Goal: Use online tool/utility: Use online tool/utility

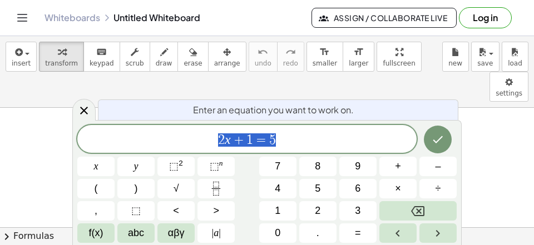
scroll to position [67, 6]
click at [318, 136] on span "2 x + 1 = 5" at bounding box center [246, 140] width 339 height 16
click at [340, 147] on span "2 x + 1 = 5 ​" at bounding box center [246, 140] width 339 height 16
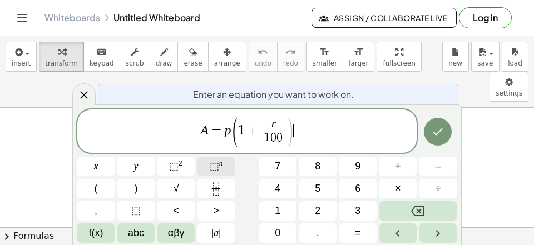
click at [227, 166] on button "⬚ n" at bounding box center [215, 166] width 37 height 19
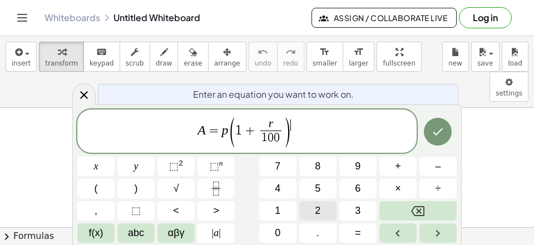
click at [325, 208] on button "2" at bounding box center [317, 210] width 37 height 19
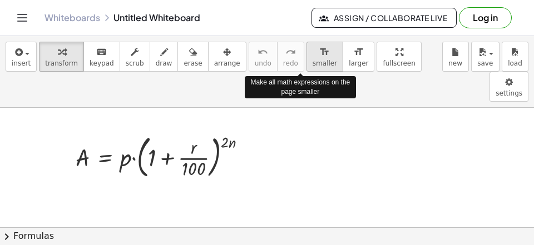
click at [319, 56] on icon "format_size" at bounding box center [324, 52] width 11 height 13
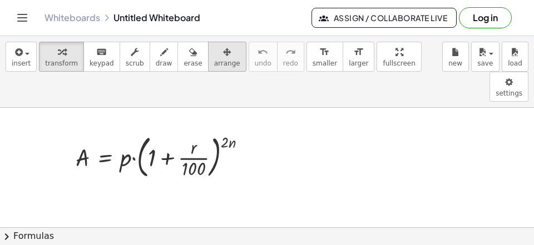
click at [214, 62] on span "arrange" at bounding box center [227, 64] width 26 height 8
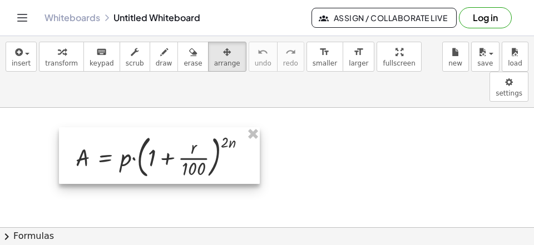
drag, startPoint x: 172, startPoint y: 93, endPoint x: 135, endPoint y: 118, distance: 44.6
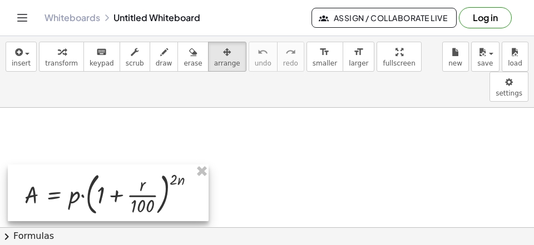
drag, startPoint x: 132, startPoint y: 120, endPoint x: 81, endPoint y: 161, distance: 65.7
click at [81, 165] on div at bounding box center [108, 193] width 201 height 57
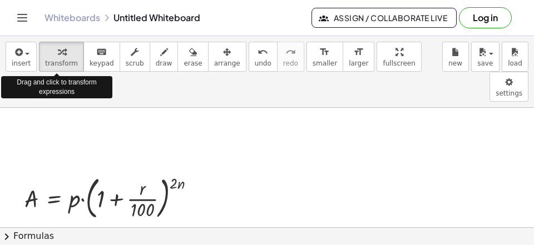
drag, startPoint x: 53, startPoint y: 51, endPoint x: 64, endPoint y: 78, distance: 29.7
click at [58, 51] on icon "button" at bounding box center [62, 52] width 8 height 13
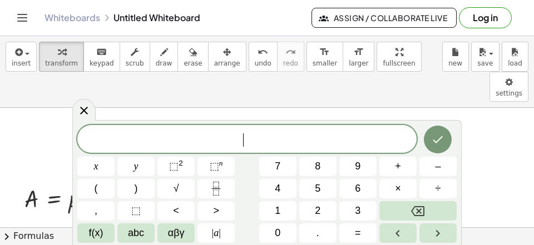
scroll to position [10, 0]
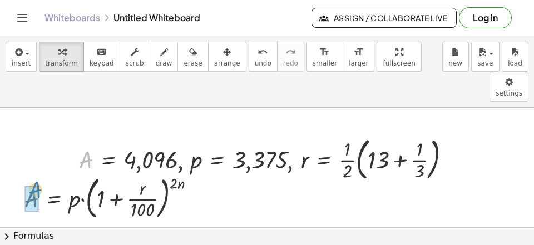
drag, startPoint x: 87, startPoint y: 132, endPoint x: 34, endPoint y: 166, distance: 62.8
click at [260, 159] on div "A , A = 4,096 , p = 3,375 , r = · · 1 · 2 · ( + 13 + · 1 · 3 )" at bounding box center [260, 159] width 0 height 0
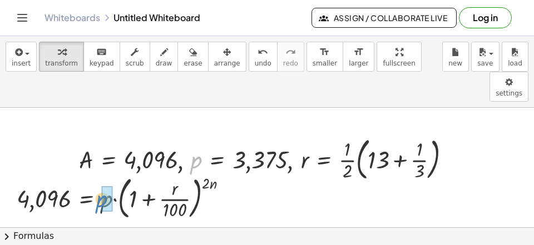
drag, startPoint x: 199, startPoint y: 131, endPoint x: 117, endPoint y: 167, distance: 89.4
click at [260, 159] on div "p , A = 4,096 , p = 3,375 , r = · · 1 · 2 · ( + 13 + · 1 · 3 )" at bounding box center [260, 159] width 0 height 0
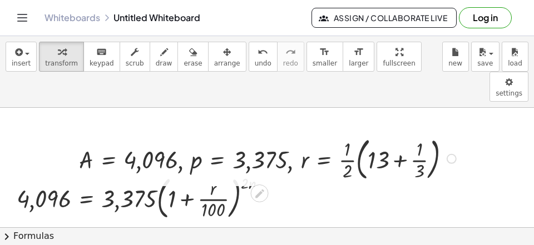
click at [387, 132] on div at bounding box center [269, 157] width 392 height 51
click at [388, 132] on div at bounding box center [269, 157] width 392 height 51
click at [396, 132] on div at bounding box center [269, 157] width 392 height 51
click at [397, 132] on div at bounding box center [269, 157] width 392 height 51
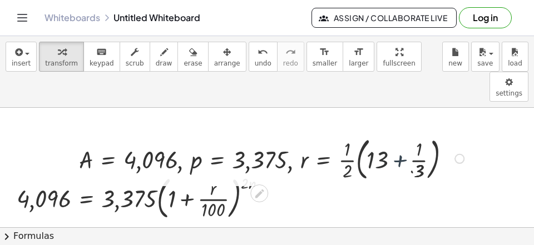
click at [397, 132] on div at bounding box center [269, 157] width 408 height 51
click at [399, 133] on div at bounding box center [269, 157] width 408 height 51
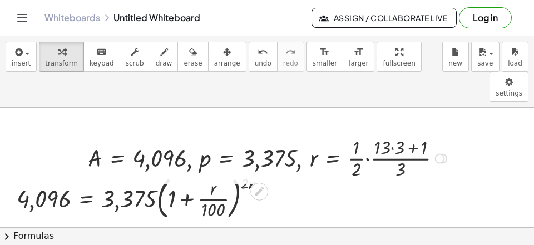
click at [397, 134] on div at bounding box center [268, 158] width 373 height 48
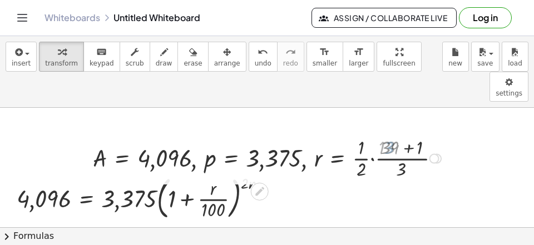
click at [400, 134] on div at bounding box center [269, 158] width 362 height 48
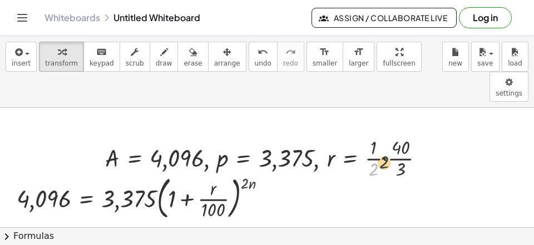
click at [259, 159] on div "· 2 , A = 4,096 , p = 3,375 , r = · · 1 · 2 · · 3 · 40" at bounding box center [259, 159] width 0 height 0
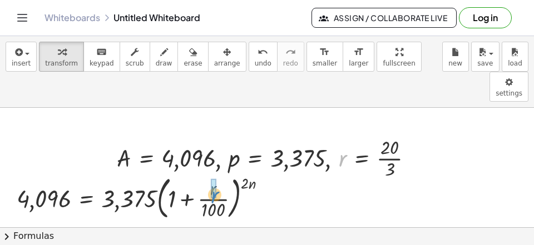
drag, startPoint x: 346, startPoint y: 133, endPoint x: 217, endPoint y: 169, distance: 133.7
click at [260, 159] on div "r , A = 4,096 , p = 3,375 , r = · 3 · 20" at bounding box center [260, 159] width 0 height 0
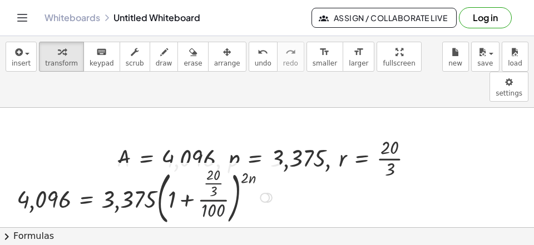
drag, startPoint x: 212, startPoint y: 185, endPoint x: 214, endPoint y: 164, distance: 21.2
click at [214, 166] on div at bounding box center [146, 197] width 270 height 62
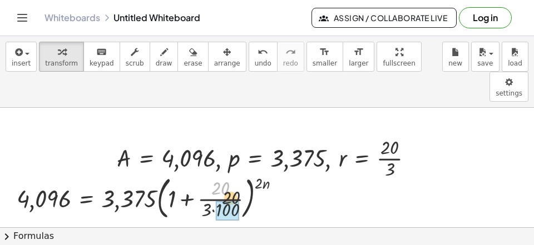
drag, startPoint x: 220, startPoint y: 159, endPoint x: 237, endPoint y: 177, distance: 25.2
click at [86, 198] on div "· 20 = · · ( + 1 + · 100 ) ( · 2 · n ) 4,096 3,375 · 20 · 3" at bounding box center [86, 198] width 0 height 0
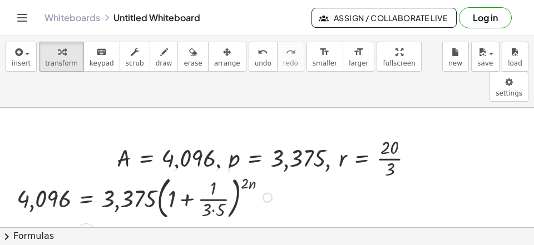
click at [209, 182] on div at bounding box center [146, 196] width 270 height 51
click at [212, 184] on div at bounding box center [146, 196] width 270 height 51
click at [184, 172] on div at bounding box center [142, 196] width 262 height 51
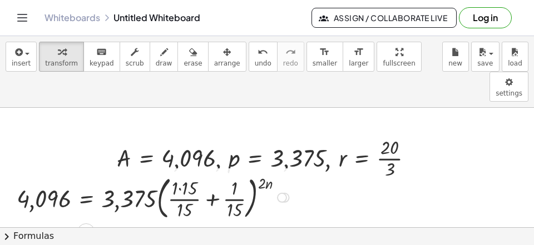
click at [209, 174] on div at bounding box center [154, 196] width 287 height 51
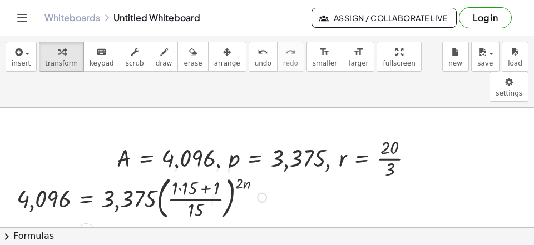
click at [189, 171] on div at bounding box center [143, 196] width 264 height 51
click at [199, 171] on div at bounding box center [138, 196] width 254 height 51
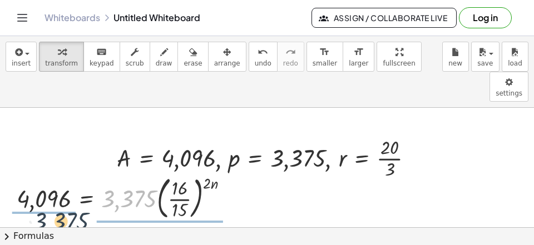
drag, startPoint x: 137, startPoint y: 170, endPoint x: 45, endPoint y: 182, distance: 93.1
click at [86, 198] on div "· 3,375 = · · ( ) ( · 2 · n ) 4,096 3,375 · 15 · 16" at bounding box center [86, 198] width 0 height 0
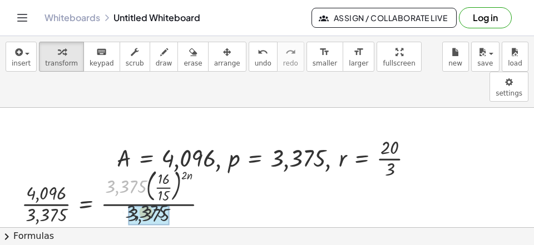
drag, startPoint x: 115, startPoint y: 157, endPoint x: 127, endPoint y: 174, distance: 20.7
click at [86, 197] on div "· 3,375 = · ( ) ( · 2 · n ) 4,096 · 15 · 16 · · 3,375 · 3,375 · 3,375" at bounding box center [86, 197] width 0 height 0
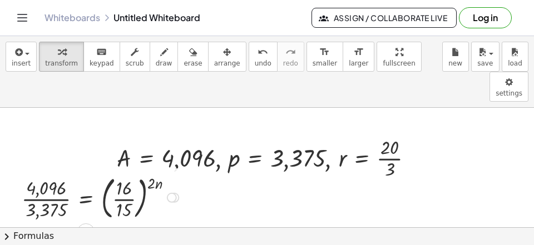
click at [62, 178] on div at bounding box center [102, 196] width 172 height 51
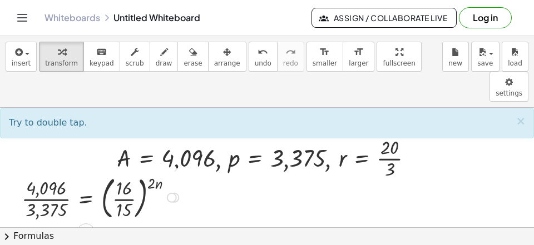
click at [63, 180] on div at bounding box center [102, 196] width 172 height 51
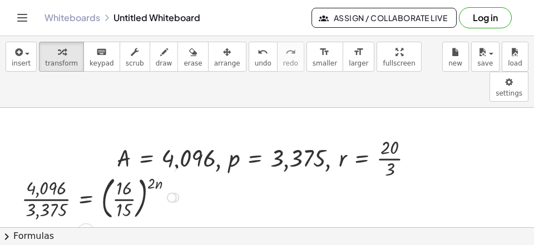
click at [62, 180] on div at bounding box center [102, 196] width 172 height 51
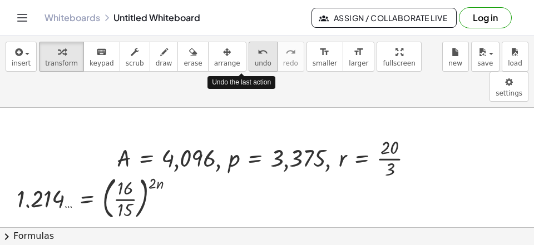
click at [255, 61] on span "undo" at bounding box center [263, 64] width 17 height 8
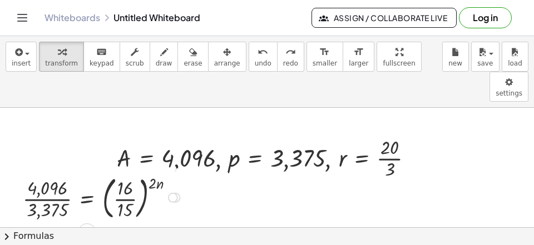
click at [62, 185] on div at bounding box center [103, 196] width 172 height 51
click at [61, 184] on div at bounding box center [103, 196] width 172 height 51
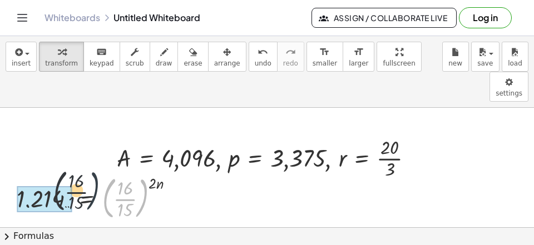
drag, startPoint x: 145, startPoint y: 171, endPoint x: 66, endPoint y: 167, distance: 79.6
click at [87, 198] on div "( · 16 · 15 ) = ( · 16 · 15 ) ( · 2 · n ) 1.214 …" at bounding box center [87, 198] width 0 height 0
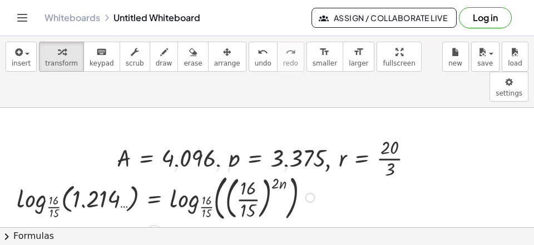
click at [25, 172] on div at bounding box center [167, 197] width 313 height 55
click at [37, 177] on div at bounding box center [167, 197] width 313 height 55
drag, startPoint x: 37, startPoint y: 177, endPoint x: 102, endPoint y: 191, distance: 67.1
click at [39, 178] on div at bounding box center [167, 197] width 313 height 55
click at [174, 175] on div at bounding box center [167, 197] width 313 height 55
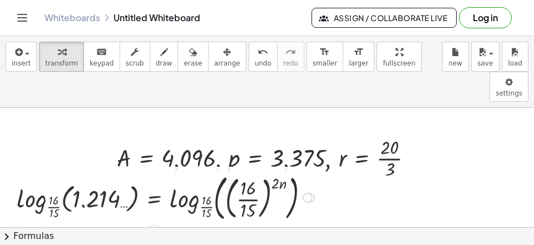
click at [174, 175] on div at bounding box center [167, 197] width 313 height 55
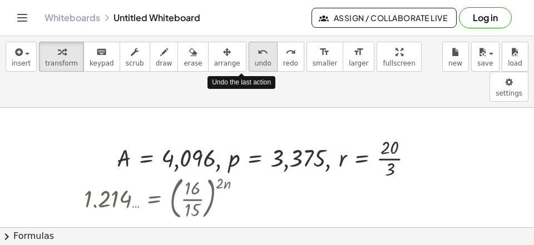
click at [255, 60] on span "undo" at bounding box center [263, 64] width 17 height 8
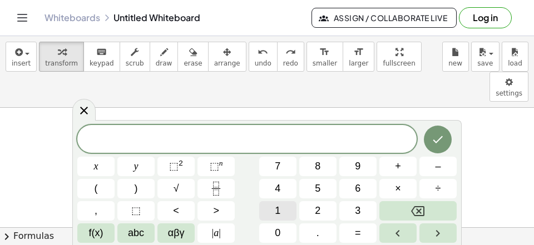
click at [276, 210] on span "1" at bounding box center [278, 211] width 6 height 15
click at [365, 182] on button "6" at bounding box center [357, 188] width 37 height 19
click at [224, 159] on button "⬚ n" at bounding box center [215, 166] width 37 height 19
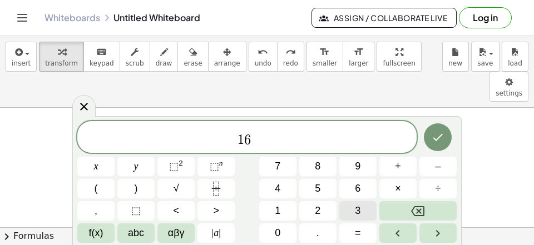
click at [361, 212] on button "3" at bounding box center [357, 210] width 37 height 19
click at [420, 228] on div "1 6 3 x y ⬚ 2 ⬚ n 7 8 9 + – ( ) √ 4 5 6 × ÷ , ⬚ < > 1 2 3 f(x) abc αβγ | a | 0 …" at bounding box center [266, 182] width 379 height 122
click at [432, 229] on button "Right arrow" at bounding box center [437, 233] width 37 height 19
click at [354, 237] on button "=" at bounding box center [357, 233] width 37 height 19
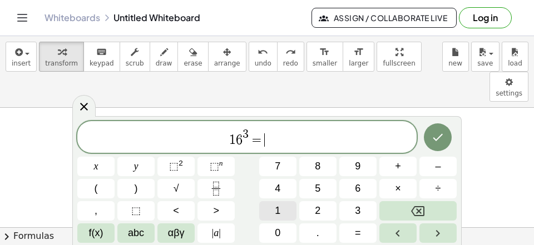
click at [283, 209] on button "1" at bounding box center [277, 210] width 37 height 19
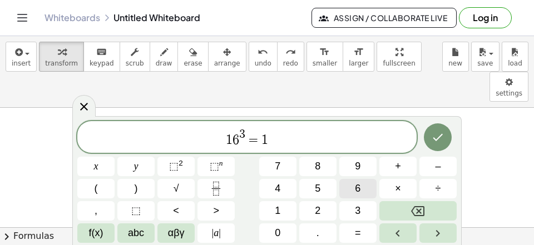
click at [360, 190] on span "6" at bounding box center [358, 188] width 6 height 15
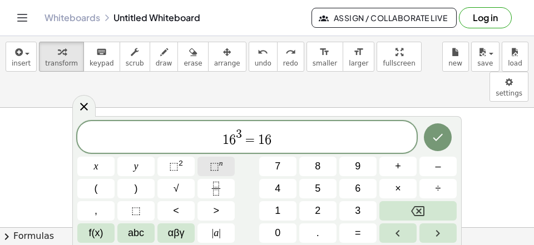
click at [220, 160] on sup "n" at bounding box center [221, 163] width 4 height 8
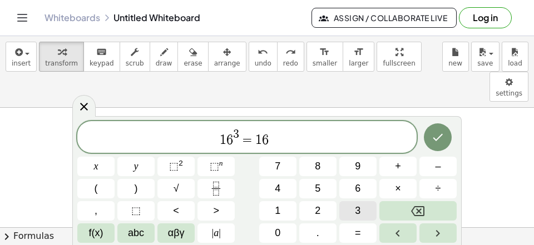
click at [365, 207] on button "3" at bounding box center [357, 210] width 37 height 19
click at [314, 142] on span "1 6 3 = 1 6 3 ​" at bounding box center [246, 138] width 339 height 20
click at [306, 142] on span "1 6 3 = 1 6 3 ​" at bounding box center [246, 138] width 339 height 20
click at [93, 216] on button "," at bounding box center [95, 210] width 37 height 19
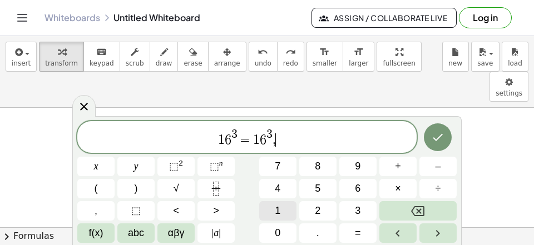
click at [277, 211] on span "1" at bounding box center [278, 211] width 6 height 15
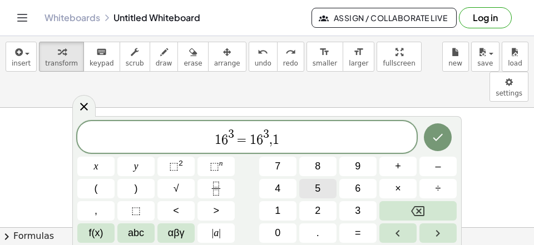
click at [316, 189] on span "5" at bounding box center [318, 188] width 6 height 15
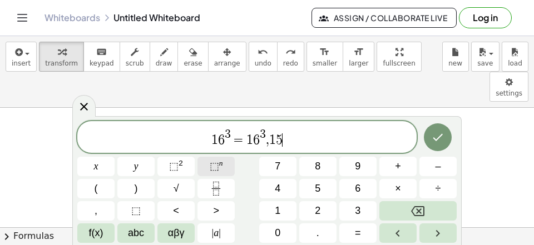
click at [214, 165] on span "⬚" at bounding box center [214, 166] width 9 height 11
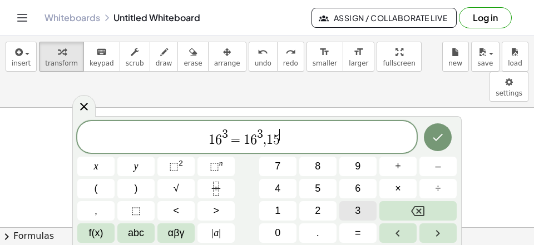
click at [360, 214] on span "3" at bounding box center [358, 211] width 6 height 15
click at [448, 236] on button "Right arrow" at bounding box center [437, 233] width 37 height 19
click at [350, 232] on button "=" at bounding box center [357, 233] width 37 height 19
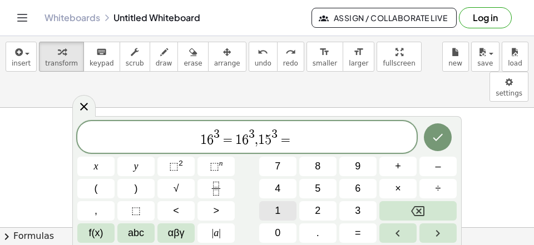
click at [276, 215] on span "1" at bounding box center [278, 211] width 6 height 15
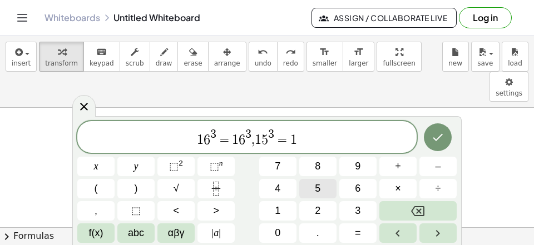
click at [329, 182] on button "5" at bounding box center [317, 188] width 37 height 19
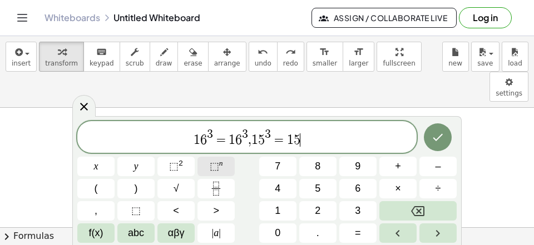
click at [214, 161] on span "⬚" at bounding box center [214, 166] width 9 height 11
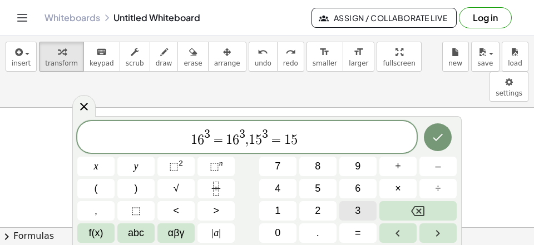
click at [351, 213] on button "3" at bounding box center [357, 210] width 37 height 19
click at [437, 140] on icon "Done" at bounding box center [438, 137] width 10 height 7
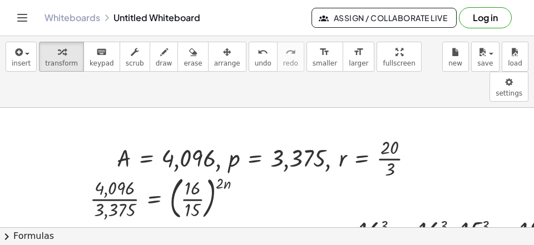
click at [429, 213] on div at bounding box center [463, 229] width 220 height 33
click at [429, 213] on div at bounding box center [462, 229] width 245 height 33
drag, startPoint x: 446, startPoint y: 228, endPoint x: 450, endPoint y: 221, distance: 8.2
click at [489, 211] on div "insert select one: Math Expression Function Text Youtube Video Graphing Geometr…" at bounding box center [267, 140] width 534 height 209
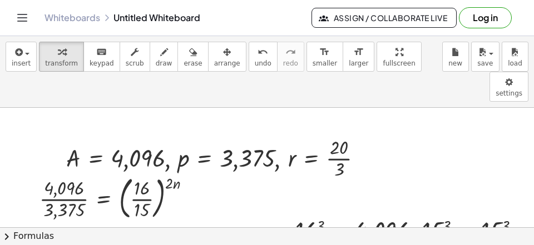
scroll to position [0, 53]
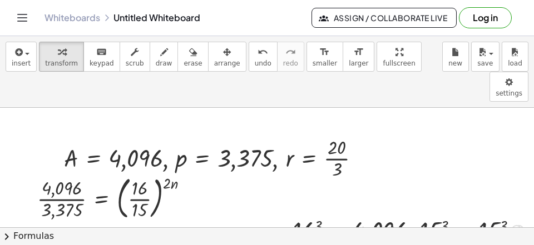
click at [493, 213] on div at bounding box center [410, 229] width 245 height 33
click at [493, 213] on div at bounding box center [409, 229] width 271 height 33
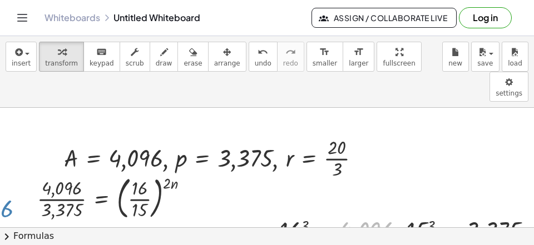
drag, startPoint x: 381, startPoint y: 202, endPoint x: 81, endPoint y: 102, distance: 316.7
drag, startPoint x: 351, startPoint y: 206, endPoint x: 53, endPoint y: 160, distance: 301.2
click at [400, 230] on div "4,096 , 16 3 = , 15 3 = 4,096 3,375" at bounding box center [400, 230] width 0 height 0
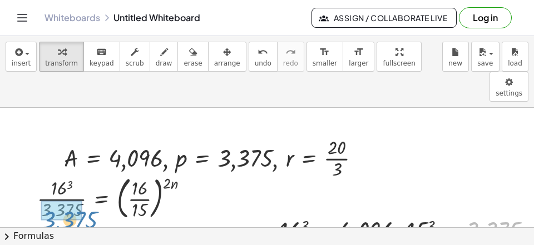
drag, startPoint x: 489, startPoint y: 202, endPoint x: 58, endPoint y: 188, distance: 430.7
click at [400, 230] on div "3,375 , 16 3 = , 15 3 = 4,096 3,375" at bounding box center [400, 230] width 0 height 0
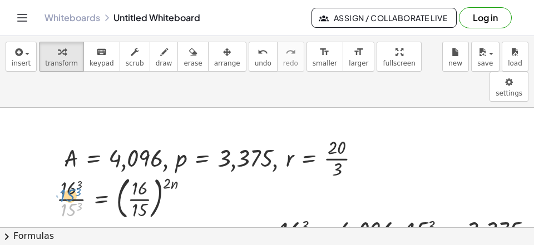
drag, startPoint x: 75, startPoint y: 180, endPoint x: 71, endPoint y: 176, distance: 5.9
click at [71, 175] on div at bounding box center [127, 196] width 152 height 51
drag, startPoint x: 80, startPoint y: 175, endPoint x: 92, endPoint y: 151, distance: 26.4
click at [92, 171] on div at bounding box center [127, 196] width 152 height 51
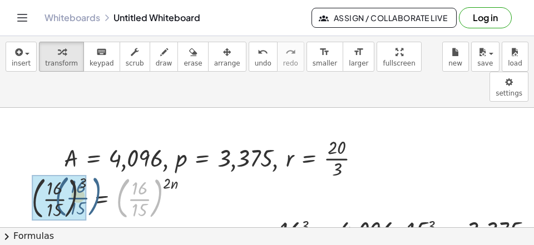
drag, startPoint x: 154, startPoint y: 181, endPoint x: 91, endPoint y: 180, distance: 62.8
click at [91, 180] on div at bounding box center [114, 196] width 177 height 51
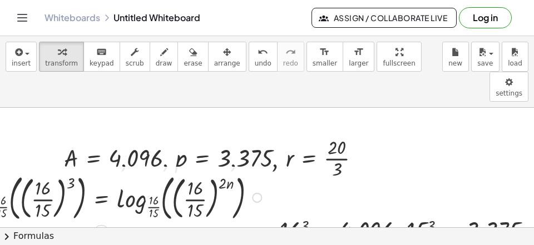
click at [124, 176] on div at bounding box center [115, 197] width 312 height 55
click at [118, 172] on div at bounding box center [115, 197] width 312 height 55
click at [119, 172] on div at bounding box center [115, 197] width 312 height 55
drag, startPoint x: 222, startPoint y: 159, endPoint x: 229, endPoint y: 157, distance: 6.8
click at [108, 198] on div "· · = ( ) ( · 2 · n ) 16 3 15 ( ) log · 16 · 15 ( , ) log · 16 · 15 ( , · 16 · …" at bounding box center [104, 198] width 7 height 1
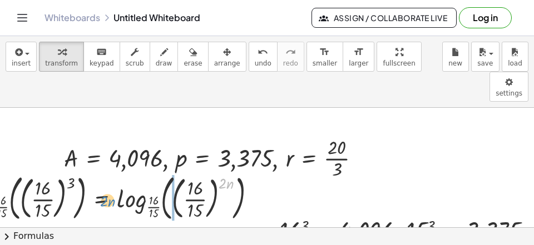
drag, startPoint x: 225, startPoint y: 156, endPoint x: 103, endPoint y: 175, distance: 123.8
click at [103, 175] on div at bounding box center [115, 197] width 312 height 55
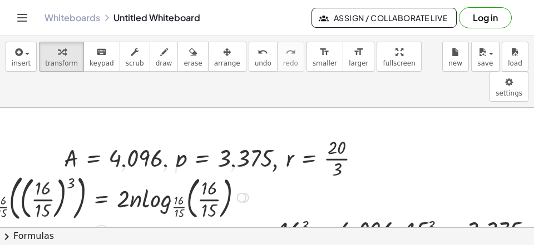
click at [148, 175] on div at bounding box center [108, 197] width 299 height 55
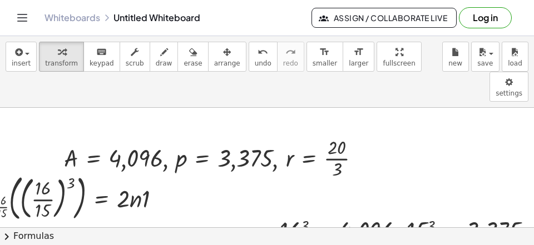
scroll to position [0, 0]
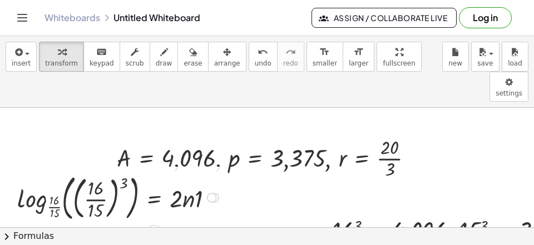
click at [20, 170] on div at bounding box center [120, 197] width 216 height 55
click at [21, 170] on div at bounding box center [120, 197] width 216 height 55
drag, startPoint x: 124, startPoint y: 148, endPoint x: 12, endPoint y: 158, distance: 112.7
click at [12, 167] on div "A = · p · ( + 1 + · r · 100 ) ( · 2 · n ) 4,096 = · p · ( + 1 + · r · 100 ) ( ·…" at bounding box center [114, 197] width 226 height 60
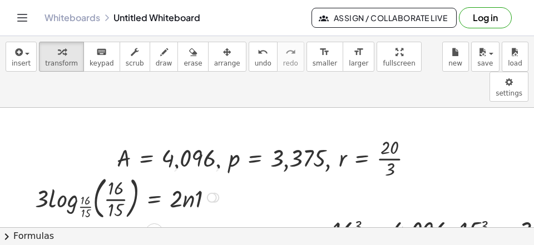
click at [52, 175] on div at bounding box center [128, 196] width 199 height 51
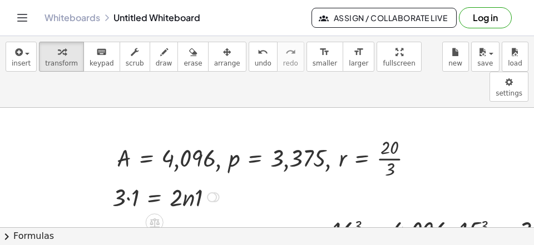
click at [128, 180] on div at bounding box center [167, 196] width 121 height 33
click at [155, 197] on div "A = · p · ( + 1 + · r · 100 ) ( · 2 · n ) 4,096 = · p · ( + 1 + · r · 100 ) ( ·…" at bounding box center [155, 197] width 0 height 0
drag, startPoint x: 197, startPoint y: 209, endPoint x: 189, endPoint y: 209, distance: 8.3
click at [197, 213] on div at bounding box center [167, 229] width 121 height 33
drag, startPoint x: 175, startPoint y: 205, endPoint x: 123, endPoint y: 222, distance: 54.7
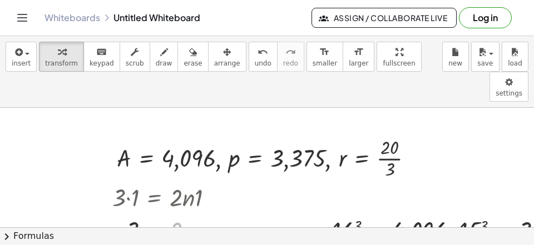
click at [122, 223] on div "A = · p · ( + 1 + · r · 100 ) ( · 2 · n ) 4,096 = · p · ( + 1 + · r · 100 ) ( ·…" at bounding box center [267, 168] width 534 height 120
drag, startPoint x: 185, startPoint y: 211, endPoint x: 186, endPoint y: 185, distance: 26.2
click at [186, 205] on div at bounding box center [167, 229] width 121 height 48
click at [135, 212] on div at bounding box center [167, 229] width 121 height 48
click at [133, 210] on div at bounding box center [167, 229] width 121 height 48
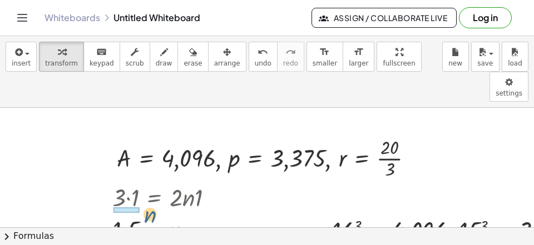
drag, startPoint x: 167, startPoint y: 193, endPoint x: 146, endPoint y: 190, distance: 21.9
click at [146, 214] on div at bounding box center [167, 230] width 121 height 32
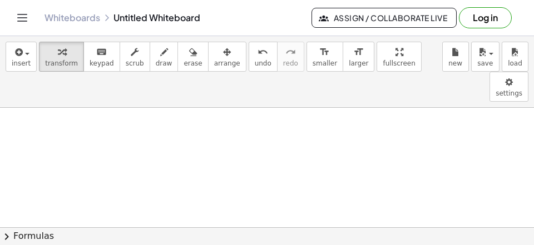
scroll to position [161, 0]
click at [63, 123] on div at bounding box center [300, 171] width 600 height 448
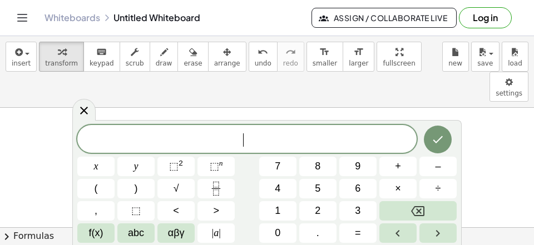
scroll to position [10, 0]
click at [358, 215] on span "3" at bounding box center [358, 211] width 6 height 15
click at [206, 167] on button "⬚ n" at bounding box center [215, 166] width 37 height 19
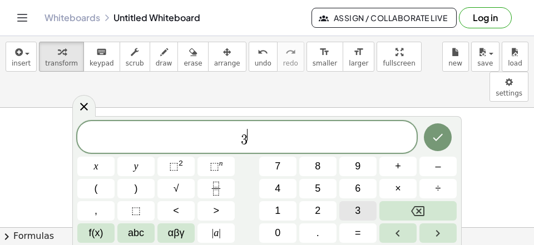
click at [360, 210] on span "3" at bounding box center [358, 211] width 6 height 15
click at [99, 172] on button "x" at bounding box center [95, 166] width 37 height 19
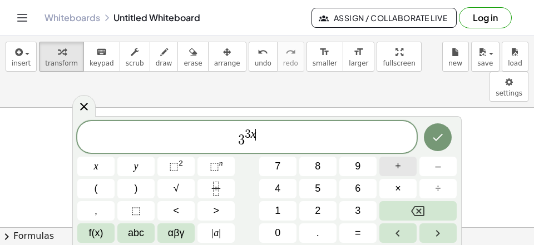
click at [399, 165] on span "+" at bounding box center [398, 166] width 6 height 15
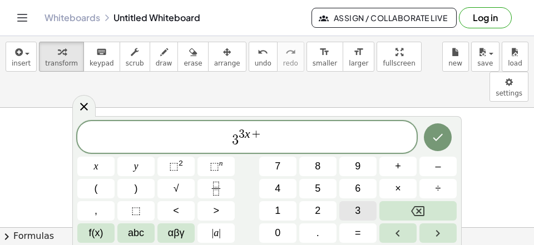
click at [358, 207] on span "3" at bounding box center [358, 211] width 6 height 15
click at [307, 147] on span "3 3 x + 3 ​" at bounding box center [246, 138] width 339 height 20
click at [363, 231] on button "=" at bounding box center [357, 233] width 37 height 19
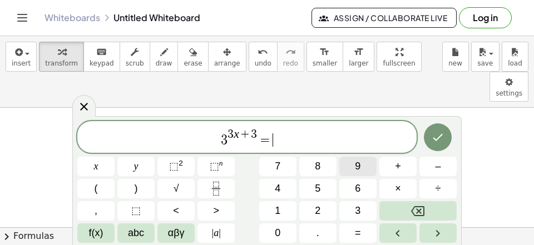
click at [361, 162] on button "9" at bounding box center [357, 166] width 37 height 19
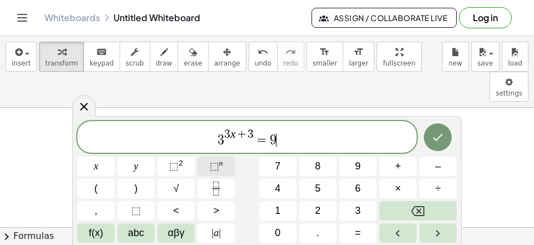
click at [220, 169] on span "⬚ n" at bounding box center [216, 166] width 13 height 15
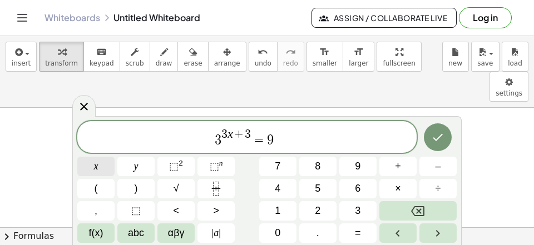
click at [100, 168] on button "x" at bounding box center [95, 166] width 37 height 19
click at [390, 162] on button "+" at bounding box center [397, 166] width 37 height 19
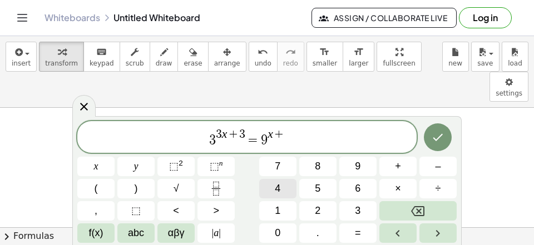
click at [281, 191] on button "4" at bounding box center [277, 188] width 37 height 19
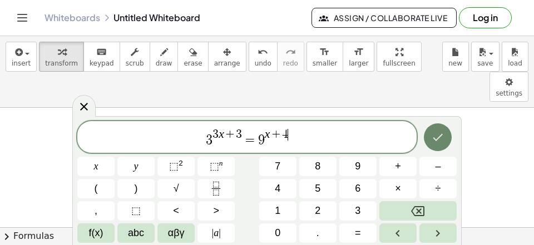
click at [443, 142] on icon "Done" at bounding box center [437, 137] width 13 height 13
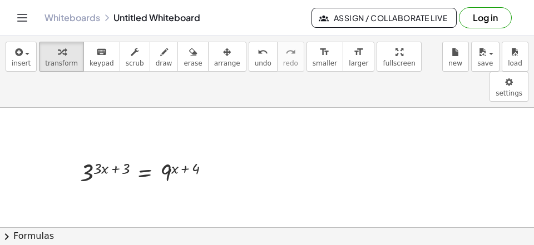
click at [327, 106] on div at bounding box center [300, 171] width 600 height 448
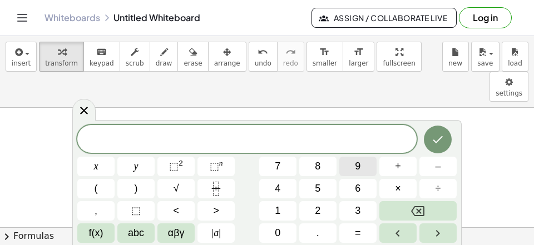
click at [356, 166] on button "9" at bounding box center [357, 166] width 37 height 19
click at [359, 231] on span "=" at bounding box center [358, 233] width 6 height 15
click at [345, 209] on button "3" at bounding box center [357, 210] width 37 height 19
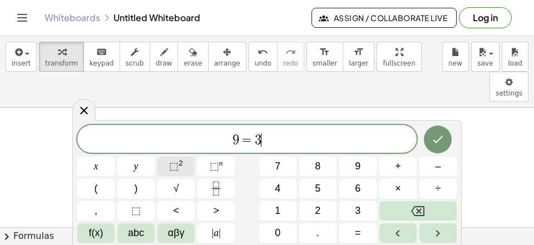
click at [185, 164] on button "⬚ 2" at bounding box center [175, 166] width 37 height 19
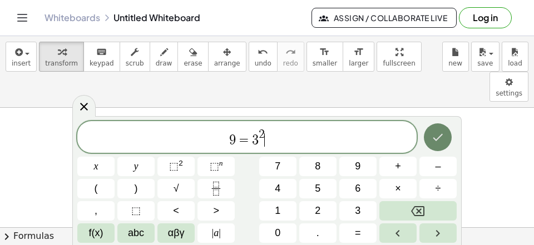
click at [432, 139] on icon "Done" at bounding box center [437, 137] width 13 height 13
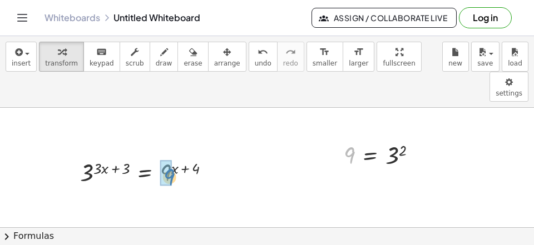
drag, startPoint x: 349, startPoint y: 123, endPoint x: 168, endPoint y: 145, distance: 182.0
click at [370, 156] on div "9 9 = 3 2" at bounding box center [370, 156] width 0 height 0
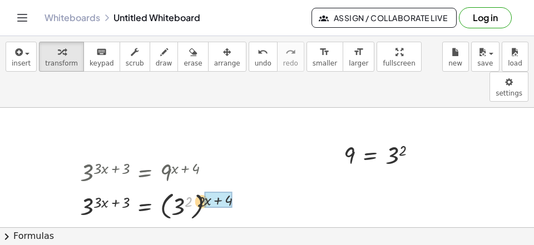
drag, startPoint x: 186, startPoint y: 171, endPoint x: 207, endPoint y: 172, distance: 21.2
click at [145, 206] on div "2 3 ( + · 3 · x + 3 ) = ( + x + 4 ) ( 3 2 )" at bounding box center [145, 206] width 0 height 0
drag, startPoint x: 222, startPoint y: 207, endPoint x: 202, endPoint y: 204, distance: 19.9
click at [202, 223] on div at bounding box center [166, 239] width 182 height 32
click at [216, 223] on div at bounding box center [166, 239] width 182 height 32
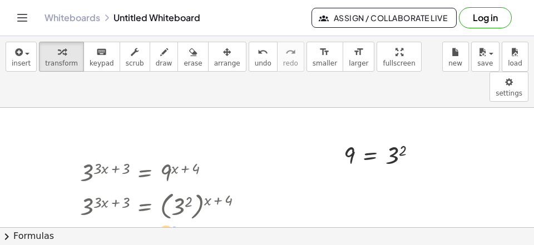
drag, startPoint x: 194, startPoint y: 204, endPoint x: 154, endPoint y: 201, distance: 40.1
click at [154, 223] on div at bounding box center [166, 239] width 182 height 32
drag, startPoint x: 178, startPoint y: 201, endPoint x: 157, endPoint y: 204, distance: 20.8
click at [145, 240] on div "+ 8 3 ( + · 3 · x + 3 ) = + x + 3 ( ) · · 2 8" at bounding box center [145, 240] width 0 height 0
drag, startPoint x: 112, startPoint y: 206, endPoint x: 57, endPoint y: 206, distance: 55.6
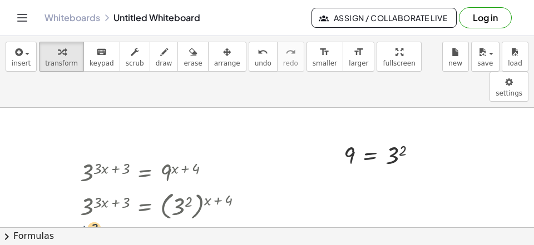
click at [53, 207] on div "A = · p · ( + 1 + · r · 100 ) ( · 2 · n ) 4,096 = · p · ( + 1 + · r · 100 ) ( ·…" at bounding box center [300, 171] width 600 height 448
drag, startPoint x: 82, startPoint y: 211, endPoint x: 90, endPoint y: 207, distance: 8.5
click at [82, 222] on div at bounding box center [163, 238] width 189 height 33
click at [178, 222] on div at bounding box center [162, 238] width 191 height 33
drag, startPoint x: 87, startPoint y: 207, endPoint x: 200, endPoint y: 229, distance: 114.5
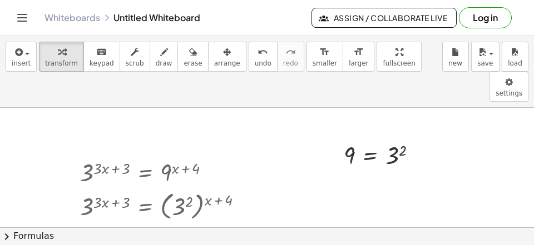
click at [196, 230] on div "insert select one: Math Expression Function Text Youtube Video Graphing Geometr…" at bounding box center [267, 140] width 534 height 209
drag, startPoint x: 196, startPoint y: 221, endPoint x: 196, endPoint y: 205, distance: 16.1
click at [145, 240] on div "· 27 ( · 3 · x ) = x ( ) · · 2 · · 3 · 3 6,561 · 27 · 27 · 27" at bounding box center [145, 240] width 0 height 0
drag, startPoint x: 108, startPoint y: 218, endPoint x: 96, endPoint y: 201, distance: 21.1
click at [145, 240] on div "· 27 ( · 3 · x ) = x ( ) · · 2 · · 3 · [DATE] 243" at bounding box center [145, 240] width 0 height 0
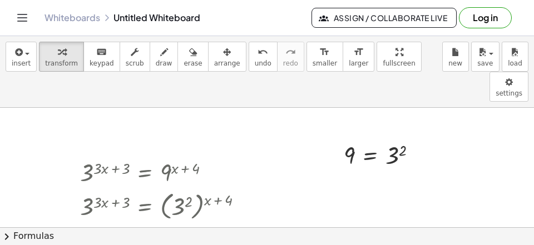
drag, startPoint x: 219, startPoint y: 211, endPoint x: 163, endPoint y: 222, distance: 57.4
click at [123, 222] on div "A = · p · ( + 1 + · r · 100 ) ( · 2 · n ) 4,096 = · p · ( + 1 + · r · 100 ) ( ·…" at bounding box center [267, 168] width 534 height 120
click at [255, 60] on span "undo" at bounding box center [263, 64] width 17 height 8
drag, startPoint x: 216, startPoint y: 210, endPoint x: 120, endPoint y: 222, distance: 97.1
click at [119, 225] on div "A = · p · ( + 1 + · r · 100 ) ( · 2 · n ) 4,096 = · p · ( + 1 + · r · 100 ) ( ·…" at bounding box center [267, 168] width 534 height 120
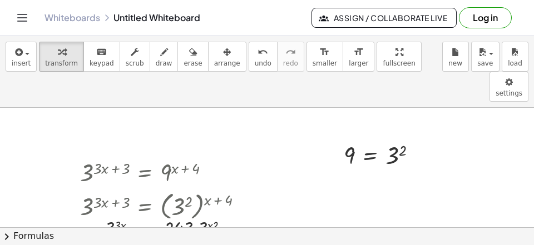
drag, startPoint x: 123, startPoint y: 215, endPoint x: 117, endPoint y: 214, distance: 5.7
click at [145, 240] on div "· 2 3 ( · 3 · x ) = · 243 · · 3 ( · x · 2 ) · 3 ( · x · 2 ) · 3 ( · x · 2 )" at bounding box center [145, 240] width 0 height 0
drag, startPoint x: 189, startPoint y: 219, endPoint x: 204, endPoint y: 197, distance: 25.9
click at [145, 240] on div "· 3 ( · x · 2 ) 3 ( · 3 · x ) = · 243 · · 3 ( · x · 2 ) · 3 ( · x · 2 ) · 3 ( ·…" at bounding box center [145, 240] width 0 height 0
drag, startPoint x: 110, startPoint y: 215, endPoint x: 110, endPoint y: 200, distance: 15.0
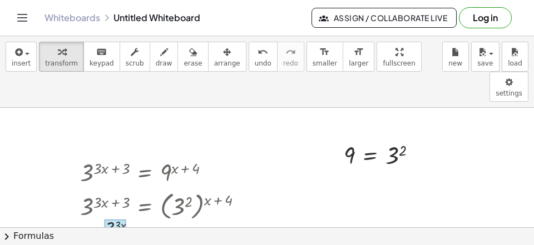
click at [145, 240] on div "· 3 ( · 2 · x ) 3 ( · 3 · x ) = 243 · · 3 ( · x · 2 )" at bounding box center [145, 240] width 0 height 0
click at [114, 223] on div at bounding box center [163, 239] width 190 height 32
drag, startPoint x: 115, startPoint y: 209, endPoint x: 170, endPoint y: 210, distance: 55.1
click at [145, 240] on div "3 3 = 243 x" at bounding box center [145, 240] width 0 height 0
click at [48, 220] on div at bounding box center [163, 238] width 243 height 37
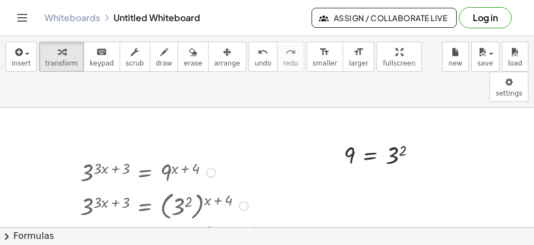
click at [165, 220] on div at bounding box center [180, 238] width 211 height 37
drag, startPoint x: 225, startPoint y: 152, endPoint x: 477, endPoint y: 186, distance: 254.2
click at [481, 185] on div "A = · p · ( + 1 + · r · 100 ) ( · 2 · n ) 4,096 = · p · ( + 1 + · r · 100 ) ( ·…" at bounding box center [300, 171] width 600 height 448
drag, startPoint x: 124, startPoint y: 210, endPoint x: 349, endPoint y: 180, distance: 226.7
click at [145, 240] on div "x = x 5" at bounding box center [145, 240] width 0 height 0
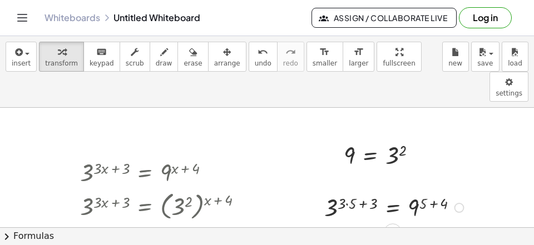
click at [354, 191] on div at bounding box center [396, 207] width 154 height 32
click at [363, 223] on div at bounding box center [397, 239] width 150 height 32
click at [440, 223] on div at bounding box center [397, 239] width 150 height 32
drag, startPoint x: 355, startPoint y: 214, endPoint x: 374, endPoint y: 214, distance: 18.9
click at [355, 223] on div at bounding box center [397, 239] width 150 height 32
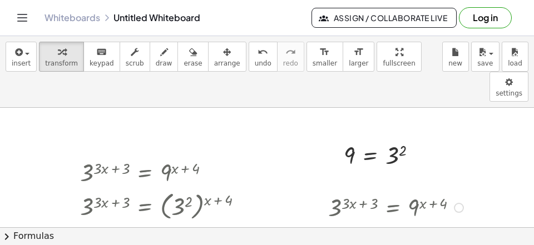
click at [418, 223] on div at bounding box center [359, 239] width 225 height 32
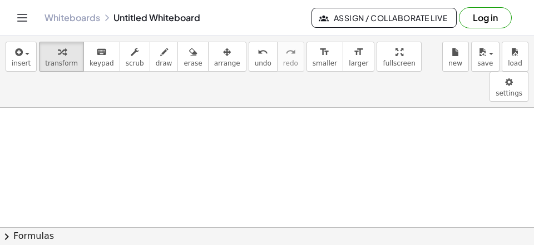
scroll to position [448, 0]
click at [84, 126] on div at bounding box center [300, 33] width 600 height 747
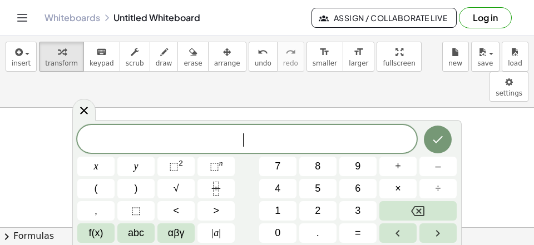
scroll to position [10, 0]
click at [321, 170] on button "8" at bounding box center [317, 166] width 37 height 19
click at [91, 174] on button "x" at bounding box center [95, 166] width 37 height 19
click at [402, 164] on button "+" at bounding box center [397, 166] width 37 height 19
click at [280, 210] on span "1" at bounding box center [278, 211] width 6 height 15
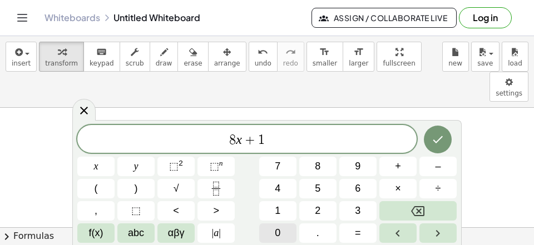
click at [283, 231] on button "0" at bounding box center [277, 233] width 37 height 19
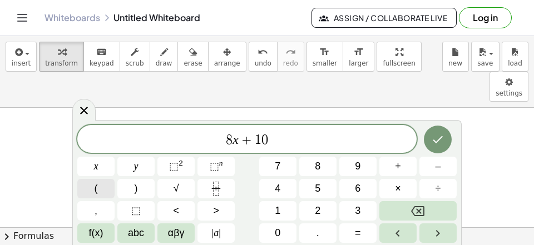
click at [94, 185] on button "(" at bounding box center [95, 188] width 37 height 19
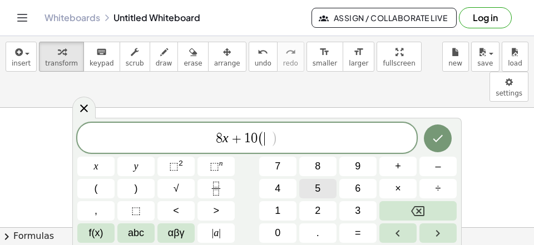
click at [315, 182] on button "5" at bounding box center [317, 188] width 37 height 19
click at [354, 186] on button "6" at bounding box center [357, 188] width 37 height 19
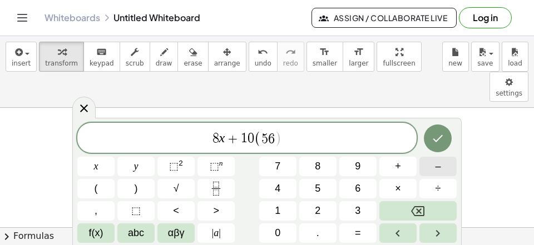
click at [440, 165] on span "–" at bounding box center [438, 166] width 6 height 15
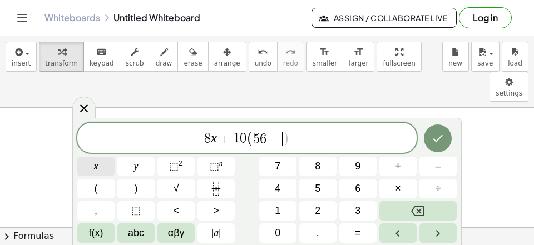
click at [97, 165] on span "x" at bounding box center [96, 166] width 4 height 15
click at [325, 142] on span "8 x + 1 0 ( 5 6 − x ​ )" at bounding box center [246, 139] width 339 height 18
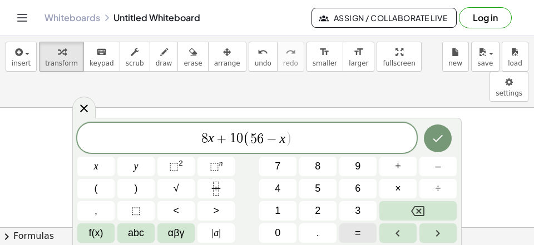
click at [358, 228] on span "=" at bounding box center [358, 233] width 6 height 15
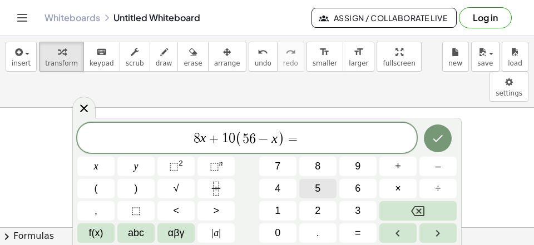
click at [319, 190] on span "5" at bounding box center [318, 188] width 6 height 15
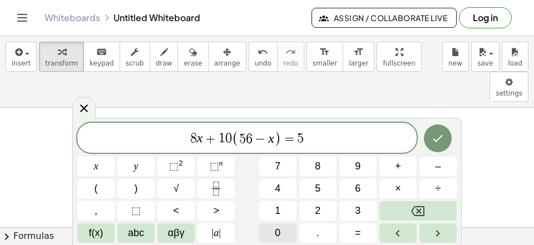
click at [281, 231] on button "0" at bounding box center [277, 233] width 37 height 19
click at [284, 232] on button "0" at bounding box center [277, 233] width 37 height 19
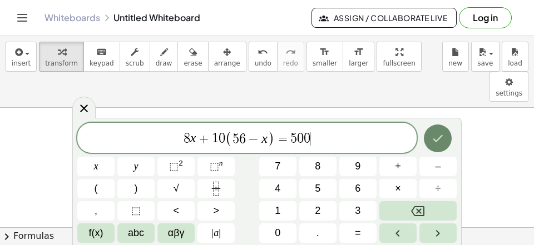
click at [438, 135] on icon "Done" at bounding box center [437, 138] width 13 height 13
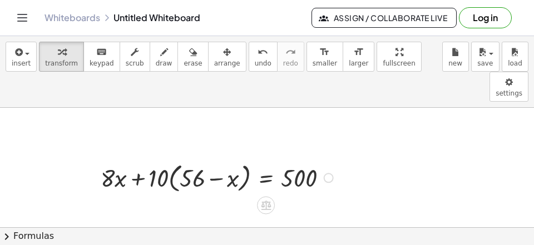
click at [173, 159] on div at bounding box center [218, 177] width 247 height 36
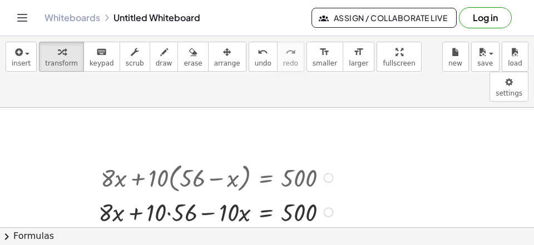
click at [182, 195] on div at bounding box center [217, 211] width 249 height 33
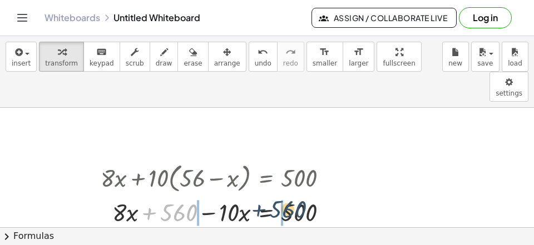
drag, startPoint x: 148, startPoint y: 184, endPoint x: 295, endPoint y: 181, distance: 146.3
click at [296, 195] on div at bounding box center [218, 211] width 247 height 33
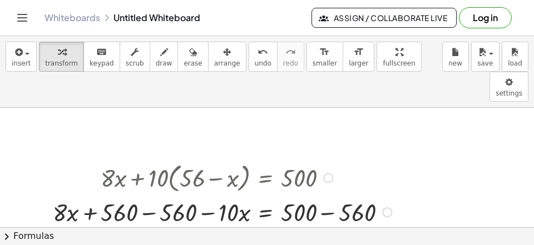
click at [156, 195] on div at bounding box center [224, 211] width 354 height 33
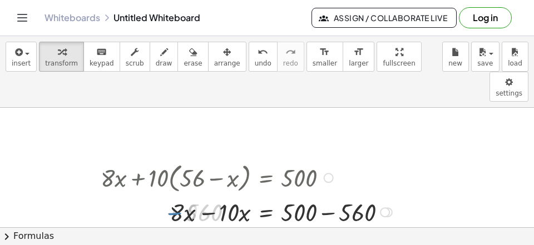
click at [204, 195] on div at bounding box center [248, 211] width 306 height 33
click at [322, 195] on div at bounding box center [248, 211] width 306 height 33
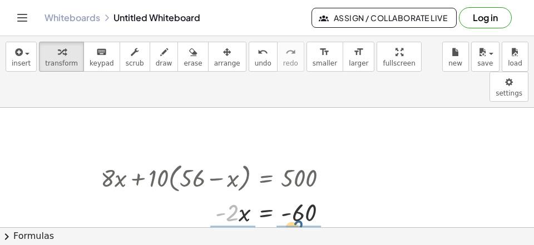
drag, startPoint x: 232, startPoint y: 187, endPoint x: 300, endPoint y: 200, distance: 69.0
click at [266, 212] on div "· - 2 · x = · - 2 - 60" at bounding box center [266, 212] width 0 height 0
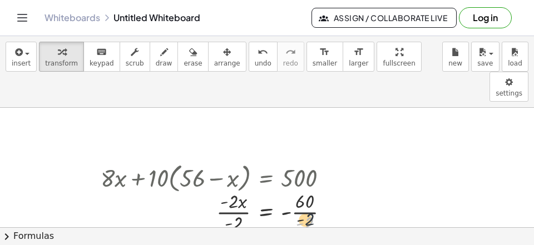
click at [266, 212] on div "· - 2 · x = - 60 · - 2 · - 2 · · - 2" at bounding box center [266, 212] width 0 height 0
click at [293, 189] on div at bounding box center [224, 212] width 258 height 48
drag, startPoint x: 238, startPoint y: 196, endPoint x: 236, endPoint y: 182, distance: 14.1
click at [266, 212] on div "· - 2 · x = · - 2 · - 2 30" at bounding box center [266, 212] width 0 height 0
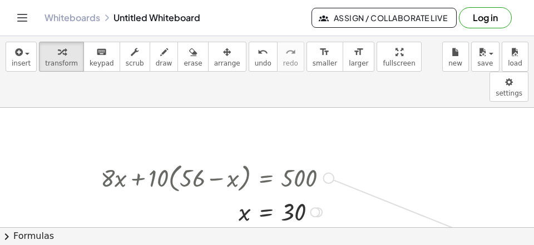
drag, startPoint x: 330, startPoint y: 149, endPoint x: 512, endPoint y: 214, distance: 193.2
click at [514, 219] on div "A = · p · ( + 1 + · r · 100 ) ( · 2 · n ) 4,096 = · p · ( + 1 + · r · 100 ) ( ·…" at bounding box center [300, 33] width 600 height 747
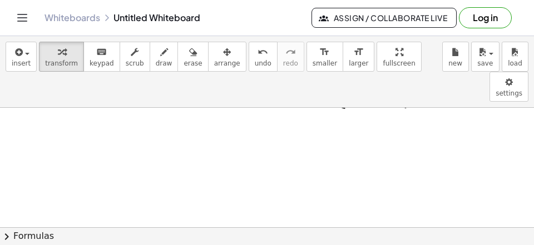
scroll to position [519, 0]
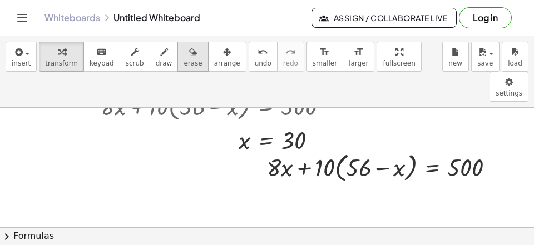
click at [184, 63] on span "erase" at bounding box center [193, 64] width 18 height 8
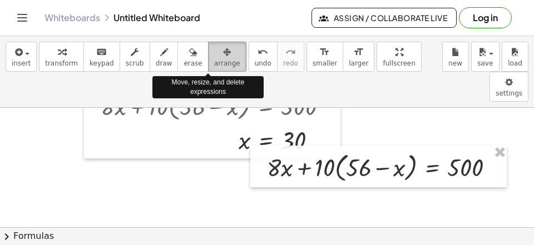
click at [214, 66] on span "arrange" at bounding box center [227, 64] width 26 height 8
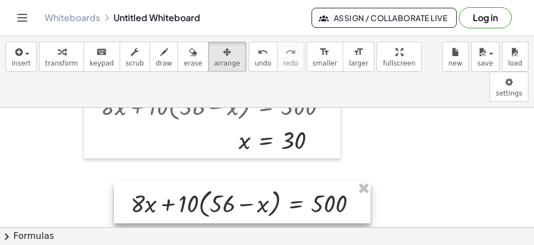
drag, startPoint x: 274, startPoint y: 155, endPoint x: 106, endPoint y: 145, distance: 167.7
click at [145, 182] on div at bounding box center [242, 203] width 256 height 42
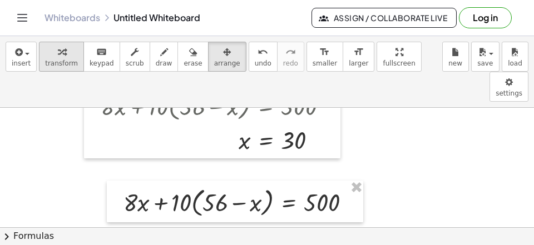
click at [66, 61] on span "transform" at bounding box center [61, 64] width 33 height 8
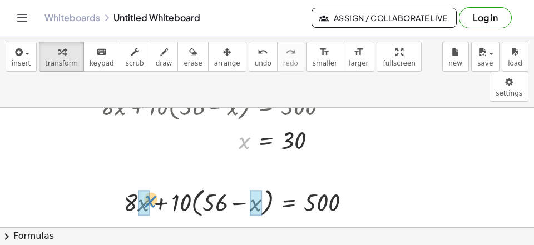
drag, startPoint x: 208, startPoint y: 126, endPoint x: 152, endPoint y: 168, distance: 69.5
click at [266, 141] on div "x x = 30" at bounding box center [266, 141] width 0 height 0
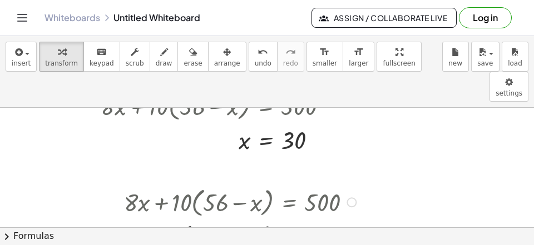
drag, startPoint x: 110, startPoint y: 212, endPoint x: 125, endPoint y: 212, distance: 15.0
click at [110, 220] on div at bounding box center [226, 238] width 279 height 36
click at [215, 220] on div at bounding box center [229, 238] width 271 height 36
click at [223, 220] on div at bounding box center [229, 238] width 271 height 36
click at [239, 221] on div at bounding box center [241, 237] width 247 height 33
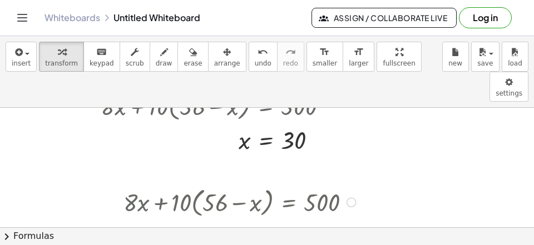
click at [244, 221] on div at bounding box center [241, 237] width 247 height 33
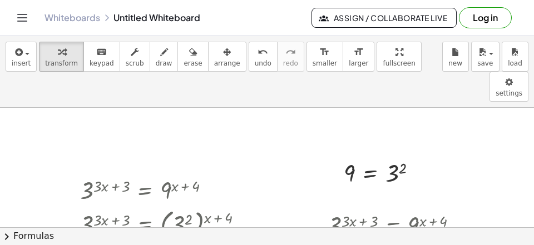
scroll to position [0, 0]
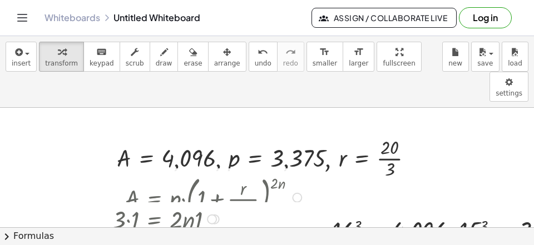
drag, startPoint x: 212, startPoint y: 167, endPoint x: 215, endPoint y: 227, distance: 60.7
click at [215, 224] on div "A = · p · ( + 1 + · r · 100 ) ( · 2 · n ) 4,096 = · p · ( + 1 + · r · 100 ) ( ·…" at bounding box center [267, 168] width 534 height 120
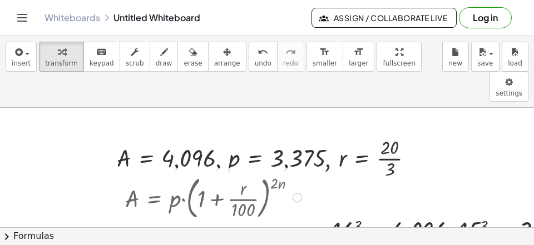
scroll to position [72, 0]
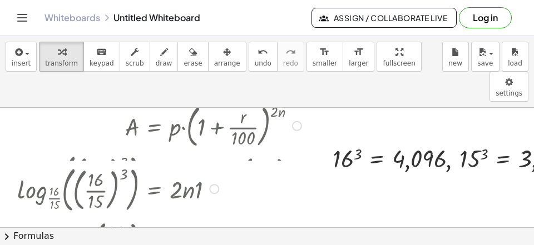
drag, startPoint x: 216, startPoint y: 147, endPoint x: 221, endPoint y: 264, distance: 116.9
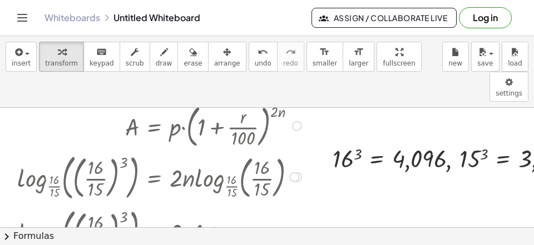
scroll to position [0, 0]
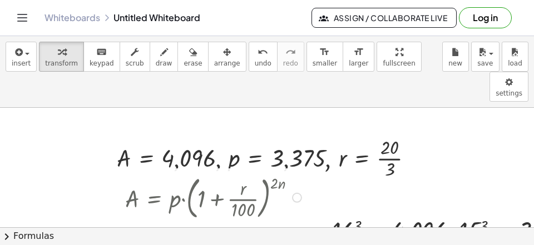
click at [298, 193] on div at bounding box center [297, 198] width 10 height 10
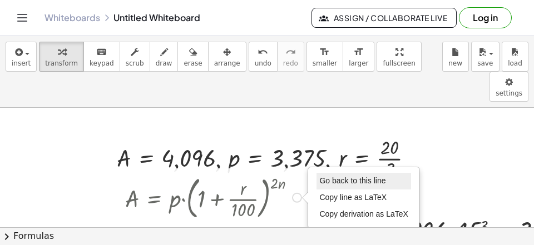
click at [333, 176] on span "Go back to this line" at bounding box center [352, 180] width 66 height 9
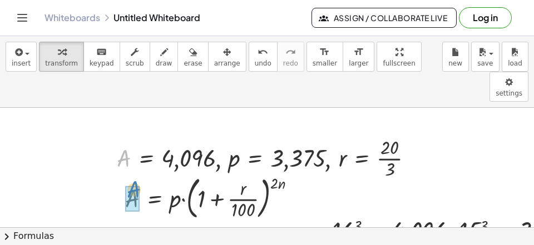
drag, startPoint x: 117, startPoint y: 131, endPoint x: 135, endPoint y: 158, distance: 32.2
click at [260, 159] on div "A , A = 4,096 , p = 3,375 , r = · 3 · 20" at bounding box center [260, 159] width 0 height 0
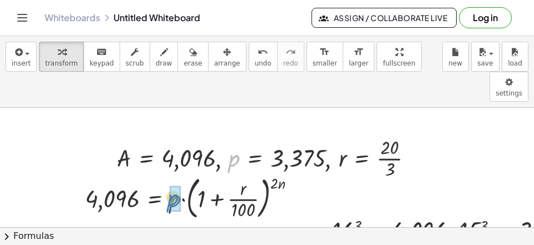
drag, startPoint x: 230, startPoint y: 135, endPoint x: 172, endPoint y: 171, distance: 67.9
click at [260, 159] on div "p , A = 4,096 , p = 3,375 , r = · 3 · 20" at bounding box center [260, 159] width 0 height 0
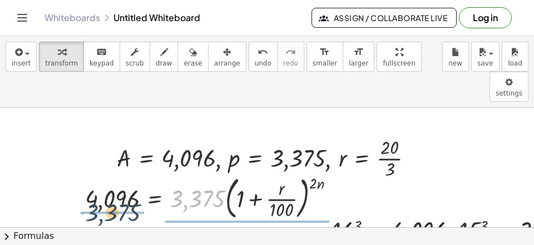
drag, startPoint x: 184, startPoint y: 169, endPoint x: 98, endPoint y: 181, distance: 85.9
click at [155, 198] on div "· 3,375 = · · ( + 1 + · r · 100 ) ( · 2 · n ) 4,096 3,375" at bounding box center [155, 198] width 0 height 0
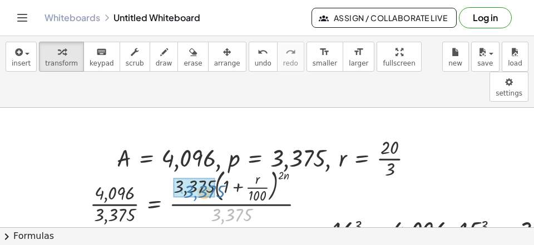
drag, startPoint x: 229, startPoint y: 189, endPoint x: 196, endPoint y: 165, distance: 41.1
click at [154, 197] on div "· 3,375 = · ( + 1 + · r · 100 ) ( · 2 · n ) 4,096 · · 3,375 · 3,375 · 3,375" at bounding box center [154, 197] width 0 height 0
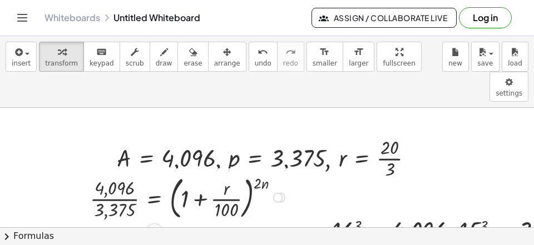
click at [158, 171] on div at bounding box center [189, 196] width 209 height 51
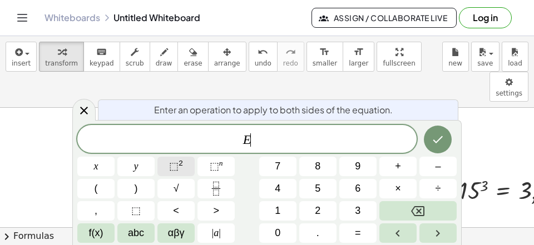
scroll to position [55, 0]
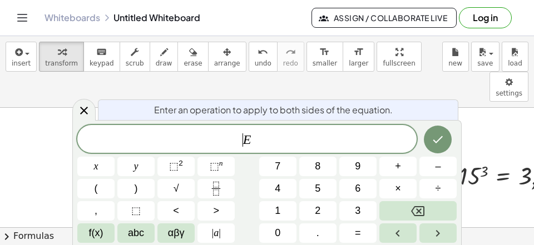
click at [237, 136] on span "​ E" at bounding box center [246, 140] width 339 height 16
click at [94, 235] on span "f(x)" at bounding box center [96, 233] width 14 height 15
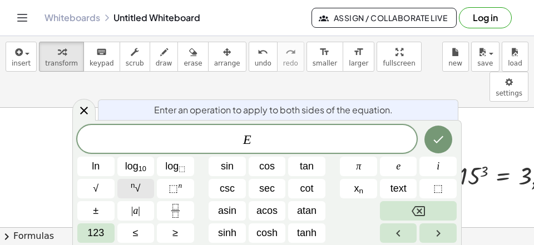
click at [143, 192] on button "n √" at bounding box center [135, 188] width 37 height 19
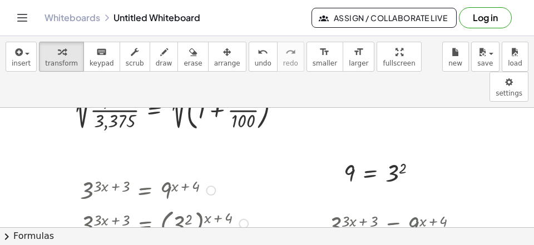
scroll to position [72, 0]
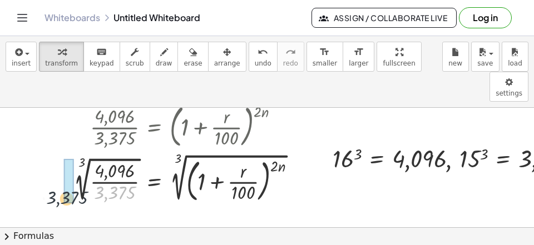
drag, startPoint x: 101, startPoint y: 166, endPoint x: 46, endPoint y: 172, distance: 55.9
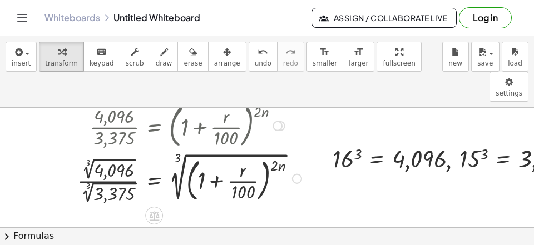
click at [87, 172] on div at bounding box center [191, 178] width 239 height 56
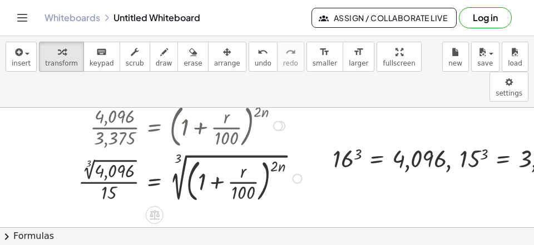
click at [86, 151] on div at bounding box center [192, 178] width 238 height 55
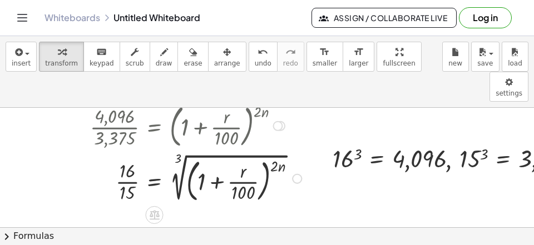
click at [180, 159] on div at bounding box center [198, 178] width 226 height 55
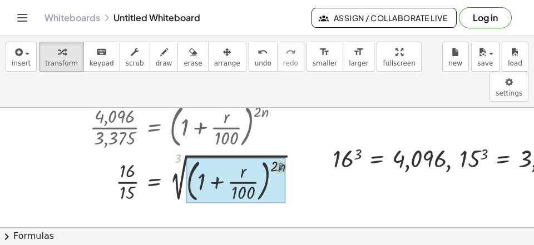
drag, startPoint x: 180, startPoint y: 130, endPoint x: 297, endPoint y: 138, distance: 117.6
click at [297, 151] on div at bounding box center [198, 178] width 226 height 55
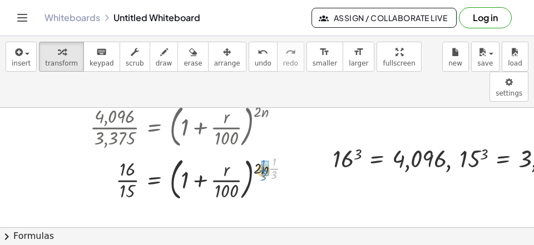
drag, startPoint x: 275, startPoint y: 141, endPoint x: 256, endPoint y: 141, distance: 18.9
click at [154, 179] on div "· · 1 · 3 = ( + 1 + · r · 100 ) ( · 2 · n ) 3 · · 15 16 · · 1 ·" at bounding box center [154, 179] width 0 height 0
click at [265, 152] on div at bounding box center [193, 177] width 216 height 51
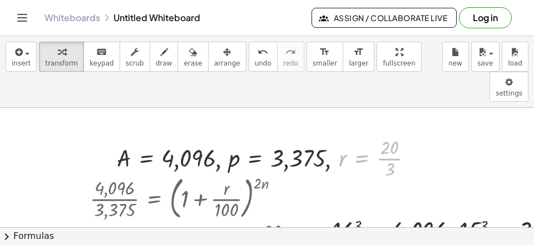
drag, startPoint x: 348, startPoint y: 131, endPoint x: 230, endPoint y: 214, distance: 144.9
drag, startPoint x: 342, startPoint y: 124, endPoint x: 230, endPoint y: 212, distance: 142.6
click at [260, 159] on div "r , A = 4,096 , p = 3,375 , r = · 3 · 20" at bounding box center [260, 159] width 0 height 0
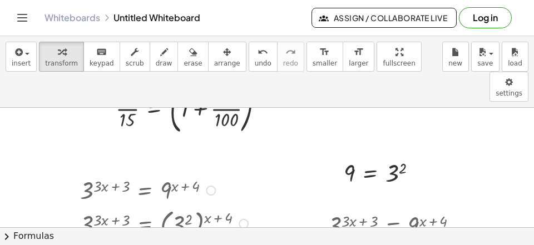
scroll to position [72, 0]
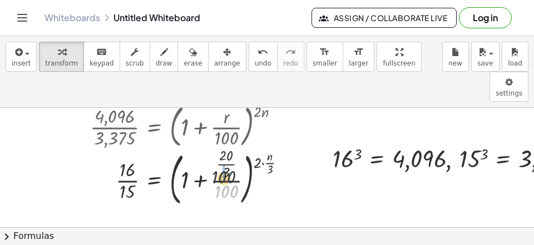
drag, startPoint x: 235, startPoint y: 171, endPoint x: 232, endPoint y: 157, distance: 14.6
click at [232, 157] on div at bounding box center [193, 178] width 216 height 62
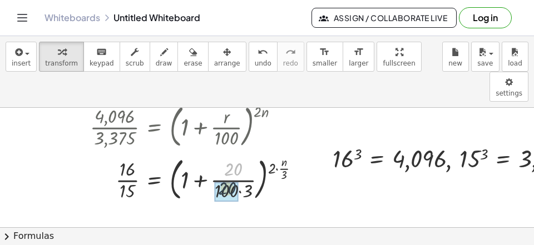
drag, startPoint x: 231, startPoint y: 138, endPoint x: 223, endPoint y: 163, distance: 25.9
click at [154, 179] on div "· 20 = ( + 1 + · 100 ) ( · 2 · n ) 3 · · 15 16 · · · 20 · 3" at bounding box center [154, 179] width 0 height 0
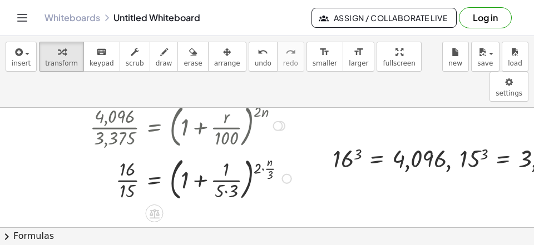
click at [231, 164] on div at bounding box center [193, 177] width 216 height 51
click at [204, 156] on div at bounding box center [189, 177] width 209 height 51
click at [204, 156] on div at bounding box center [201, 177] width 233 height 51
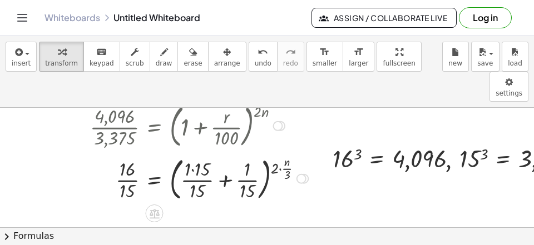
click at [226, 153] on div at bounding box center [201, 177] width 233 height 51
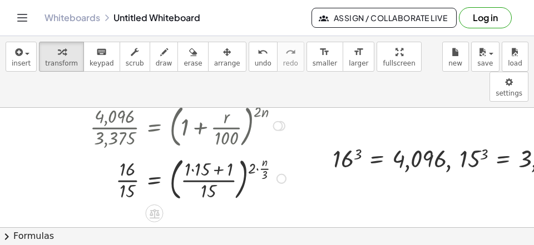
click at [200, 152] on div at bounding box center [190, 177] width 210 height 51
click at [205, 152] on div at bounding box center [189, 177] width 209 height 51
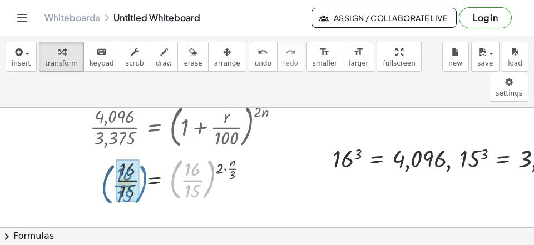
drag, startPoint x: 214, startPoint y: 158, endPoint x: 143, endPoint y: 163, distance: 70.3
click at [143, 163] on div at bounding box center [189, 177] width 209 height 51
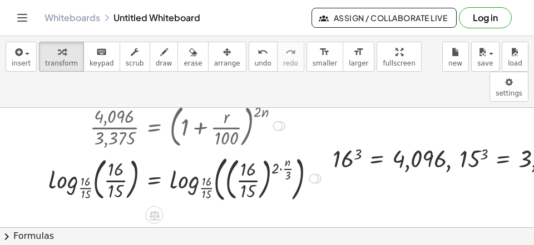
click at [51, 161] on div at bounding box center [186, 178] width 287 height 55
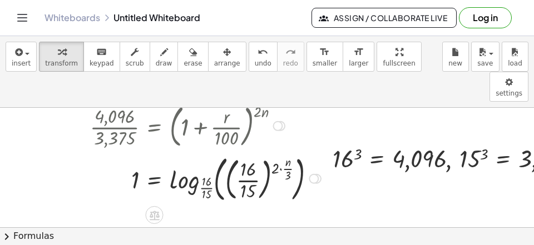
click at [170, 153] on div at bounding box center [207, 178] width 245 height 55
click at [171, 154] on div at bounding box center [207, 178] width 245 height 55
click at [281, 151] on div at bounding box center [207, 178] width 245 height 55
drag, startPoint x: 284, startPoint y: 135, endPoint x: 162, endPoint y: 158, distance: 123.5
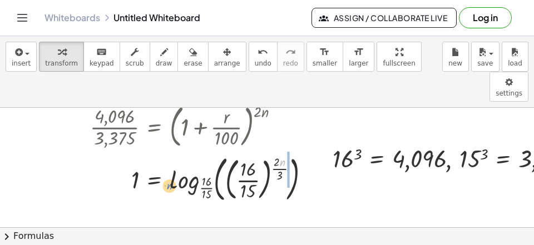
click at [162, 158] on div at bounding box center [205, 178] width 240 height 55
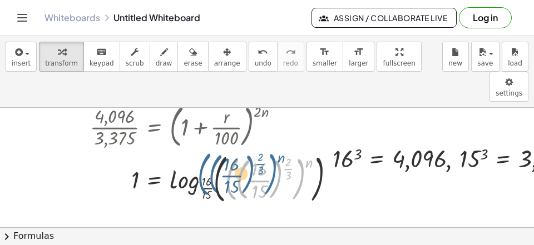
drag, startPoint x: 295, startPoint y: 141, endPoint x: 266, endPoint y: 136, distance: 29.9
click at [266, 149] on div at bounding box center [217, 178] width 265 height 58
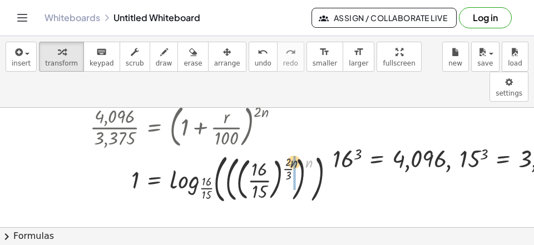
drag, startPoint x: 310, startPoint y: 130, endPoint x: 291, endPoint y: 130, distance: 18.9
click at [291, 149] on div at bounding box center [217, 178] width 265 height 58
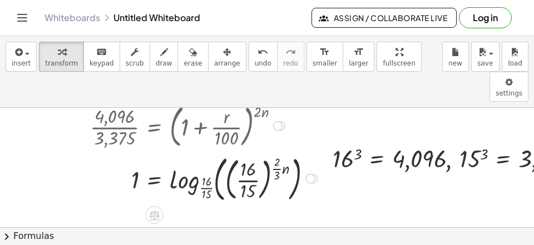
click at [285, 151] on div at bounding box center [206, 178] width 242 height 55
drag, startPoint x: 280, startPoint y: 138, endPoint x: 164, endPoint y: 151, distance: 116.9
click at [164, 151] on div at bounding box center [205, 178] width 240 height 55
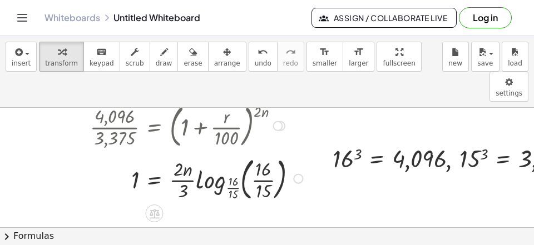
click at [197, 155] on div at bounding box center [198, 177] width 227 height 51
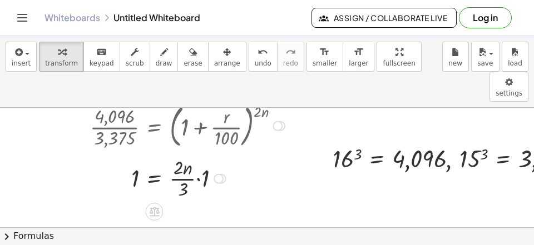
drag, startPoint x: 204, startPoint y: 147, endPoint x: 200, endPoint y: 153, distance: 7.3
click at [204, 154] on div at bounding box center [189, 178] width 209 height 48
drag, startPoint x: 182, startPoint y: 164, endPoint x: 138, endPoint y: 150, distance: 46.5
click at [138, 154] on div at bounding box center [189, 178] width 209 height 48
drag, startPoint x: 177, startPoint y: 138, endPoint x: 135, endPoint y: 155, distance: 45.6
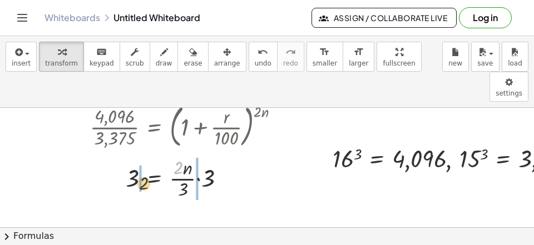
click at [135, 155] on div at bounding box center [189, 178] width 209 height 48
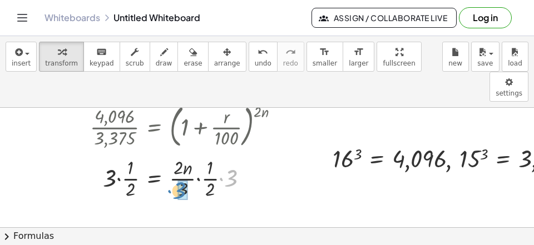
drag, startPoint x: 229, startPoint y: 149, endPoint x: 184, endPoint y: 163, distance: 47.1
click at [154, 179] on div "· 3 = n · · · 3 · 3 3 · · · 1 · 2 · 2 · · 1 · 2" at bounding box center [154, 179] width 0 height 0
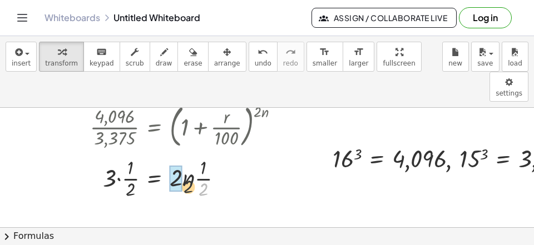
drag, startPoint x: 205, startPoint y: 166, endPoint x: 167, endPoint y: 159, distance: 37.9
click at [154, 179] on div "· 2 = n · · 3 · · · 1 · 2 2 · · 1 · 2" at bounding box center [154, 179] width 0 height 0
click at [131, 168] on div at bounding box center [189, 178] width 209 height 48
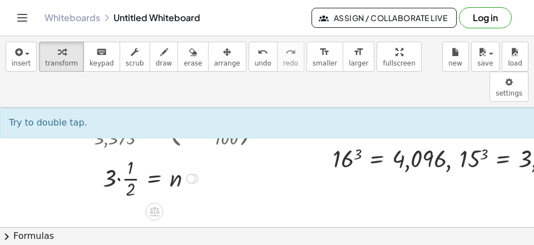
click at [131, 167] on div at bounding box center [189, 178] width 209 height 48
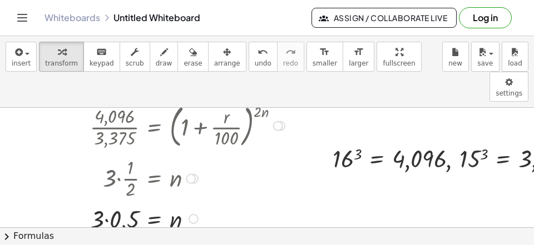
click at [125, 202] on div at bounding box center [189, 218] width 209 height 33
